Goal: Communication & Community: Ask a question

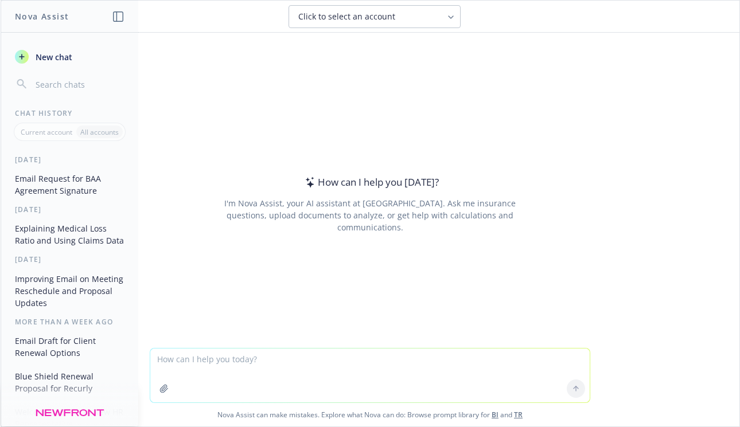
click at [217, 362] on textarea at bounding box center [369, 376] width 439 height 54
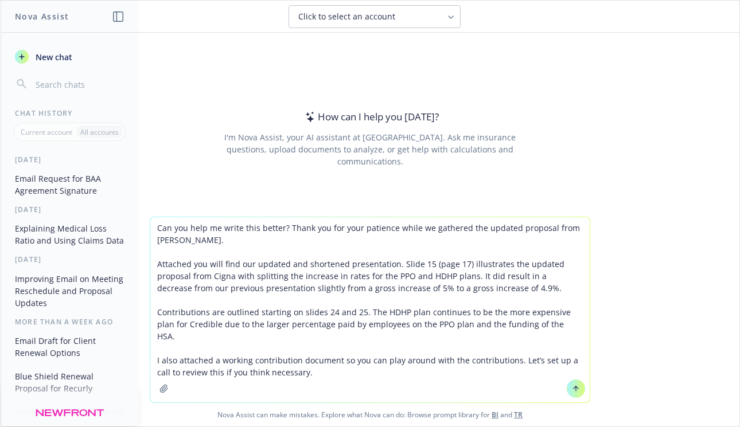
type textarea "Can you help me write this better? Thank you for your patience while we gathere…"
click at [576, 391] on button at bounding box center [576, 389] width 18 height 18
